Goal: Ask a question

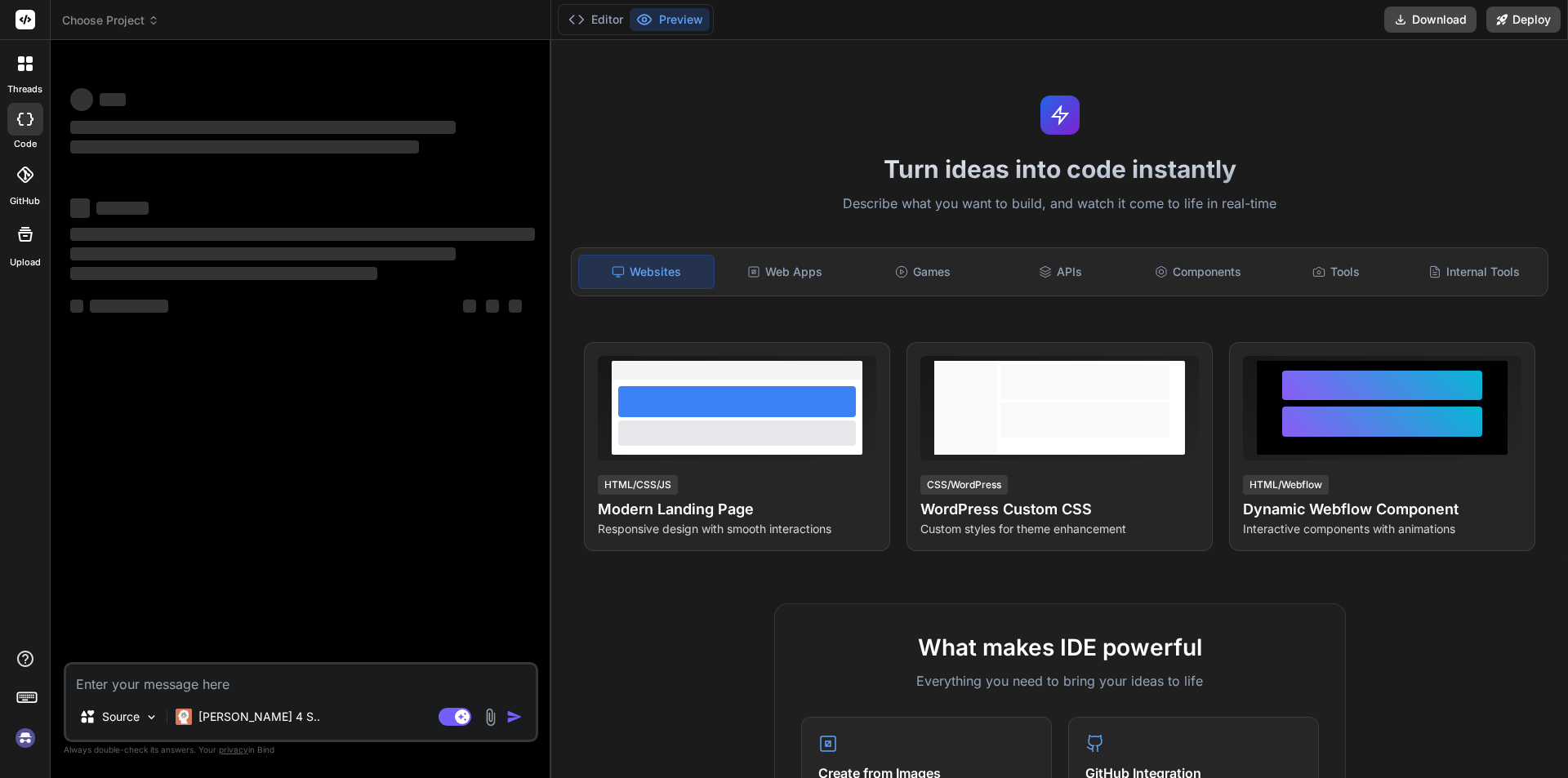
click at [138, 681] on textarea at bounding box center [301, 679] width 470 height 29
type textarea "x"
type textarea "h"
type textarea "x"
type textarea "hi"
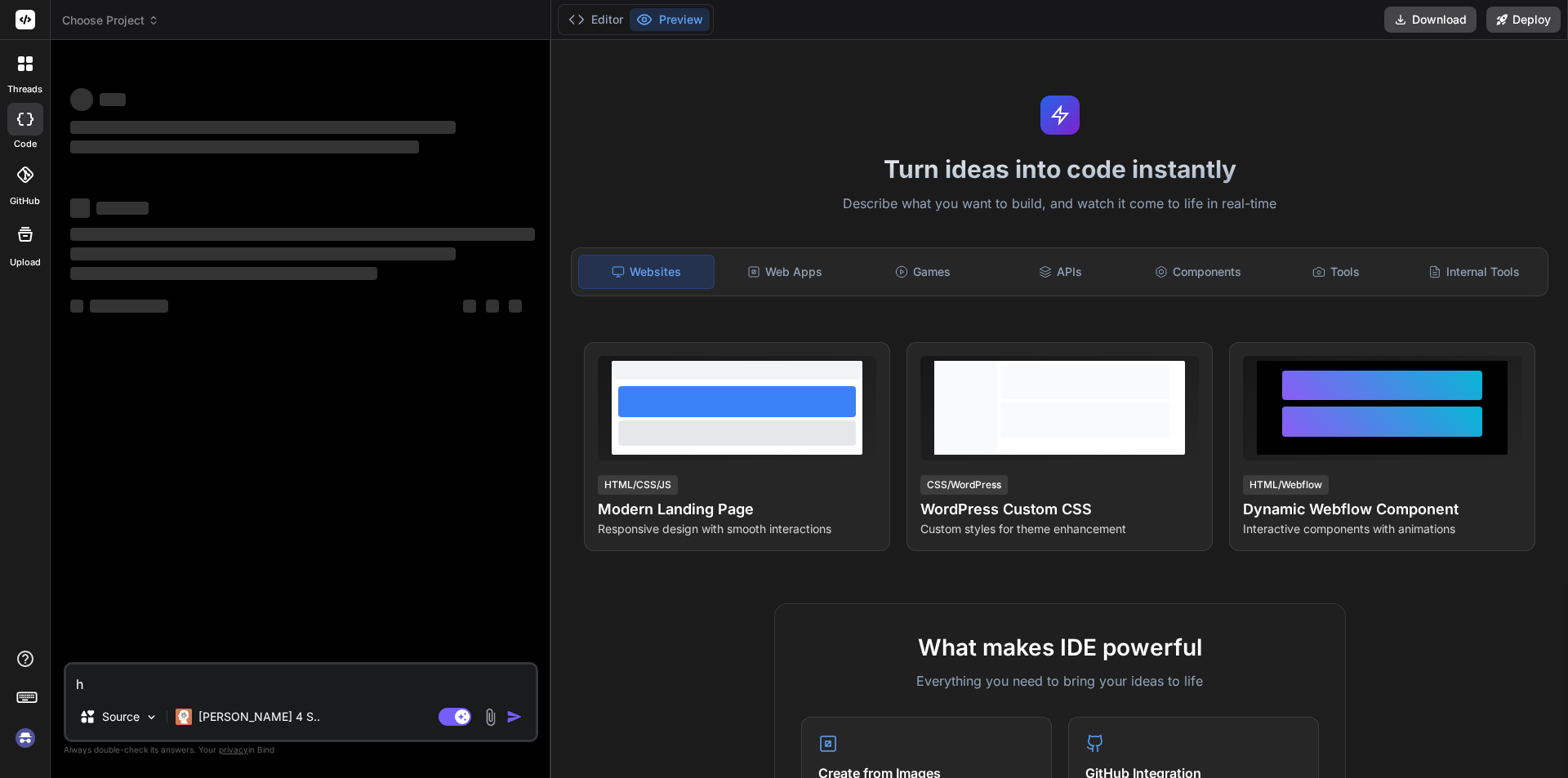
type textarea "x"
type textarea "hi"
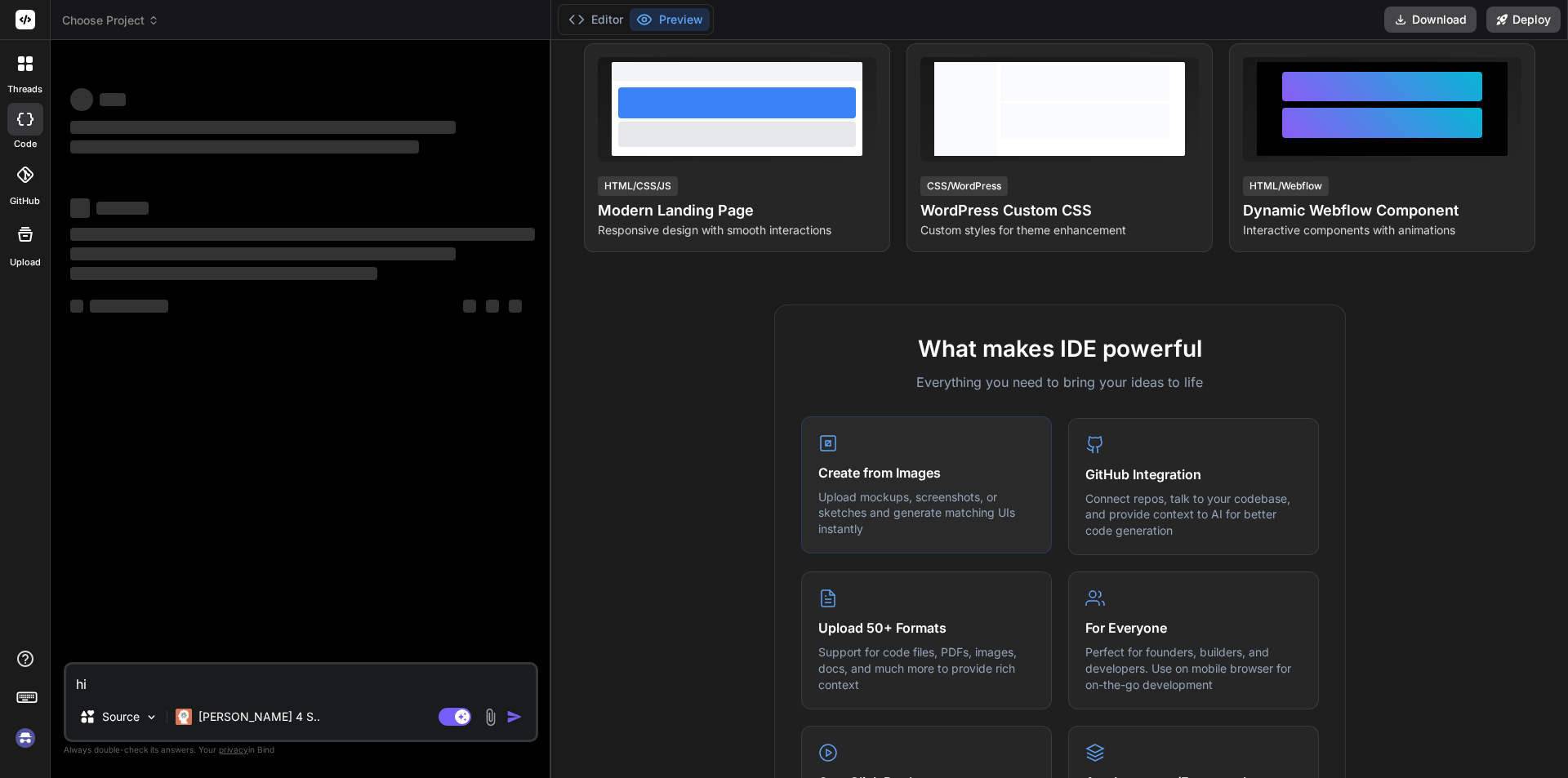
type textarea "x"
